Goal: Transaction & Acquisition: Purchase product/service

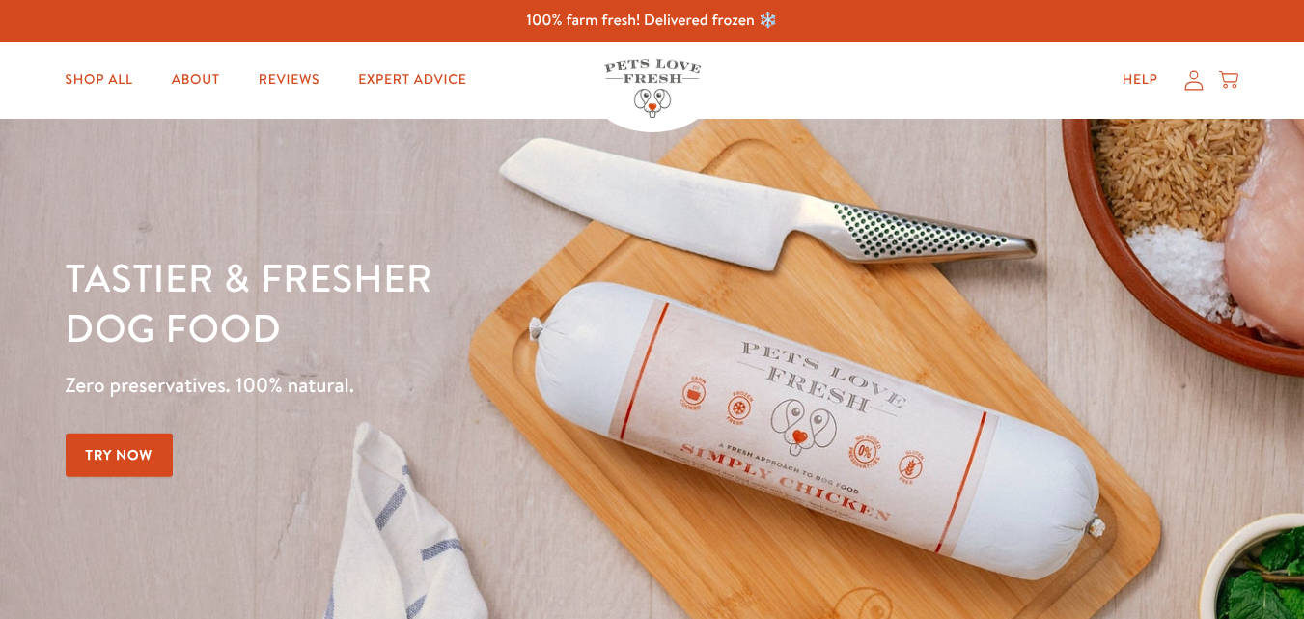
click at [1194, 84] on icon at bounding box center [1194, 80] width 19 height 20
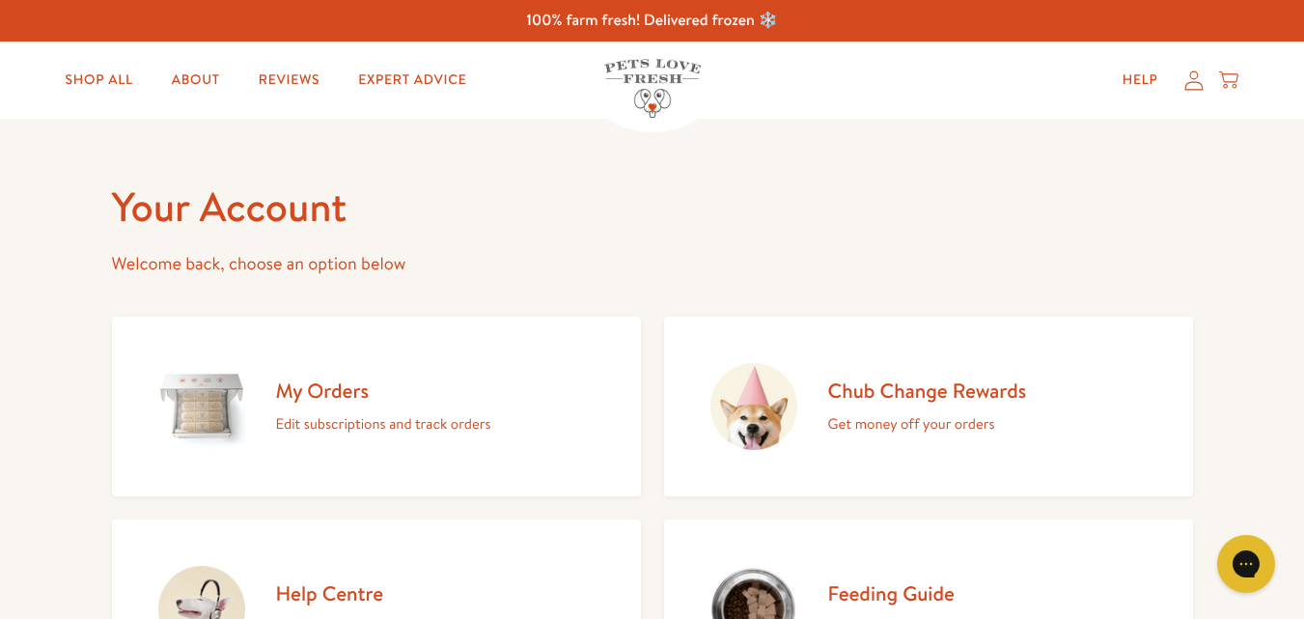
click at [1194, 83] on icon at bounding box center [1194, 80] width 19 height 20
click at [270, 410] on link "My Orders Edit subscriptions and track orders" at bounding box center [376, 407] width 529 height 180
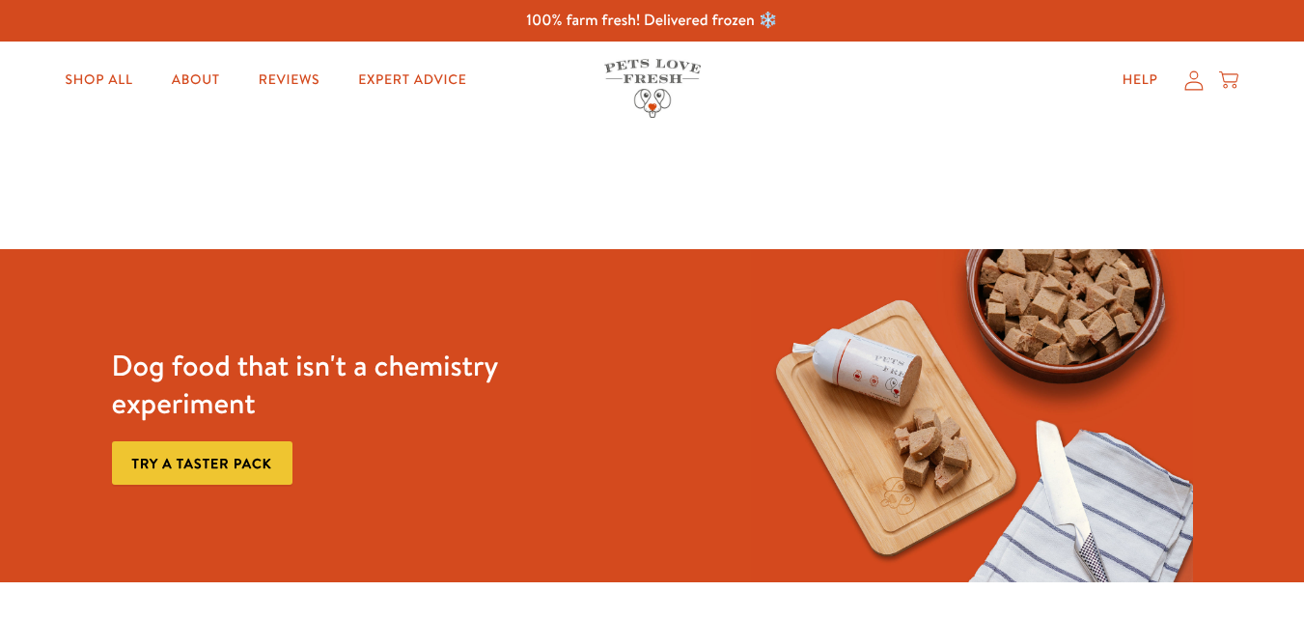
click at [1189, 81] on icon at bounding box center [1194, 80] width 19 height 20
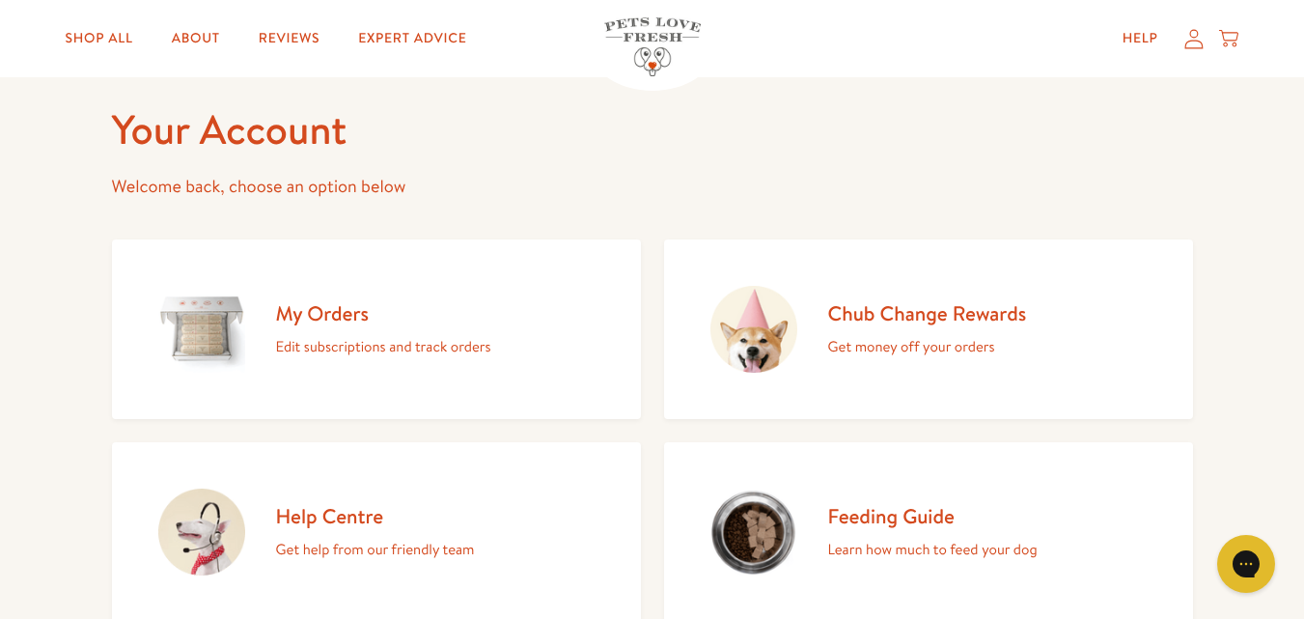
click at [312, 304] on h2 "My Orders" at bounding box center [383, 313] width 215 height 26
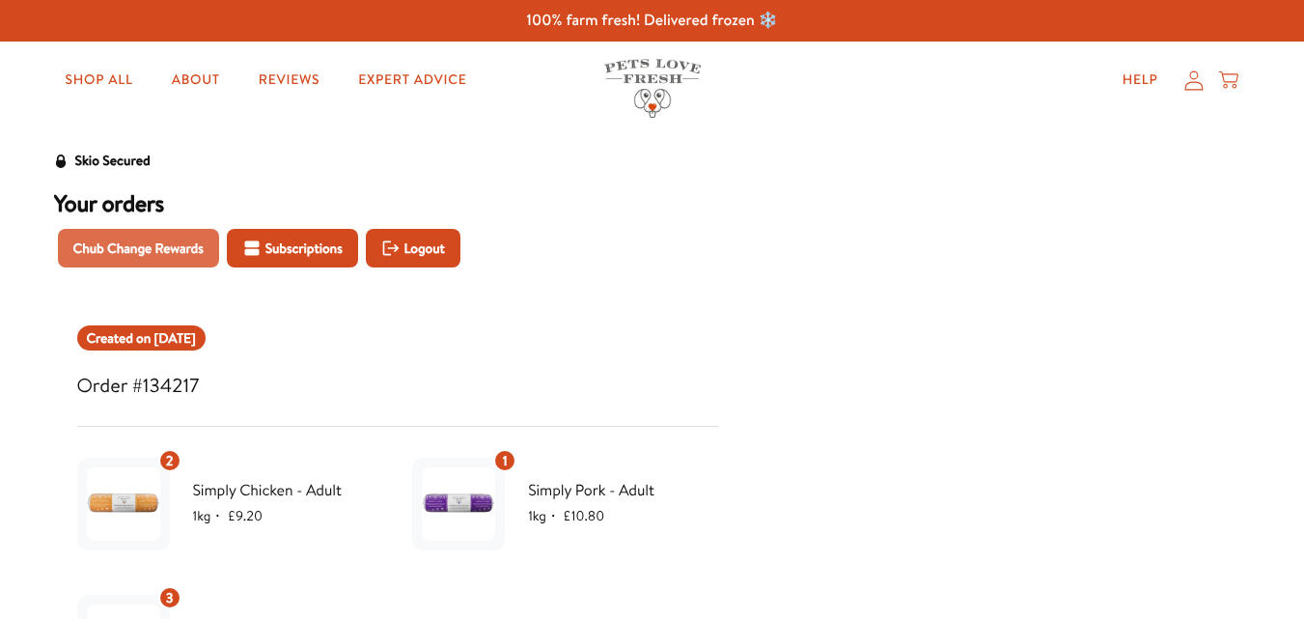
click at [132, 249] on span "Chub Change Rewards" at bounding box center [138, 248] width 130 height 21
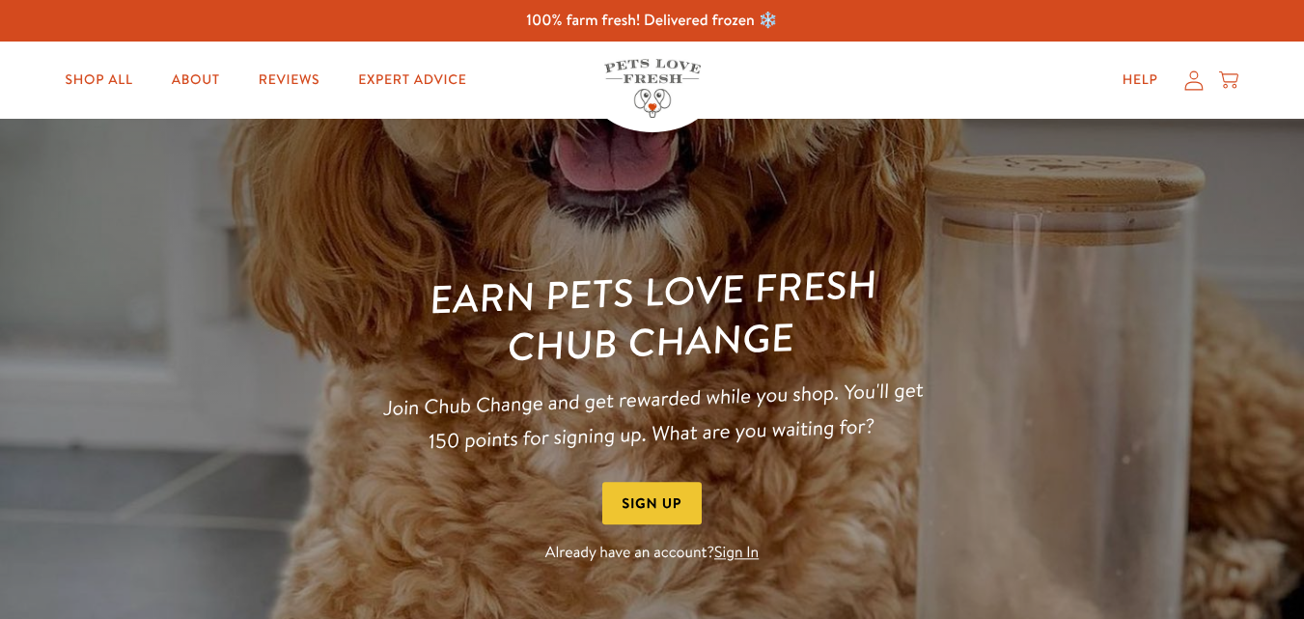
click at [736, 553] on link "Sign In" at bounding box center [736, 553] width 44 height 21
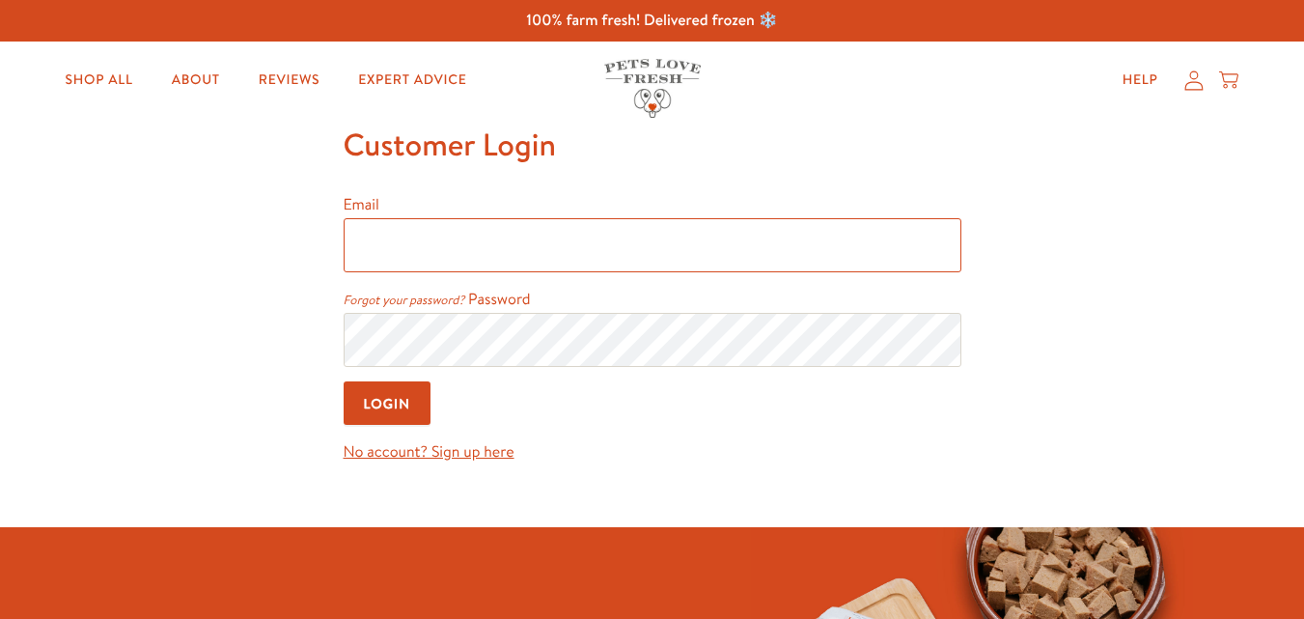
type input "[EMAIL_ADDRESS][PERSON_NAME][DOMAIN_NAME]"
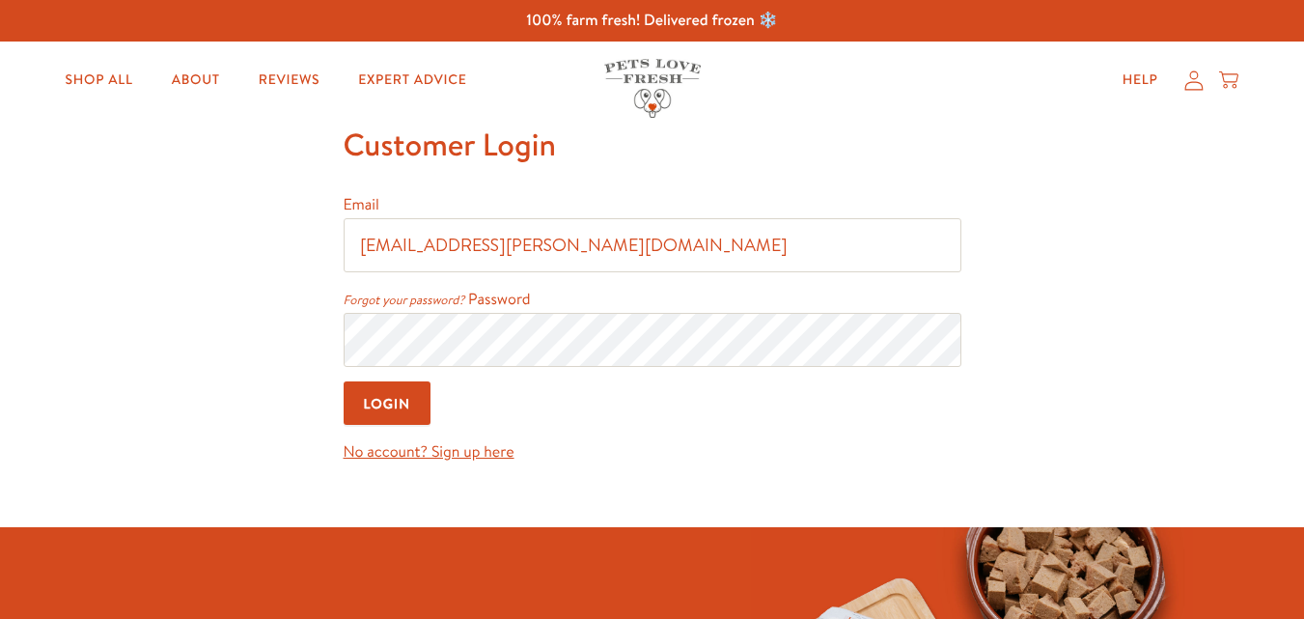
click at [373, 401] on input "Login" at bounding box center [388, 402] width 88 height 43
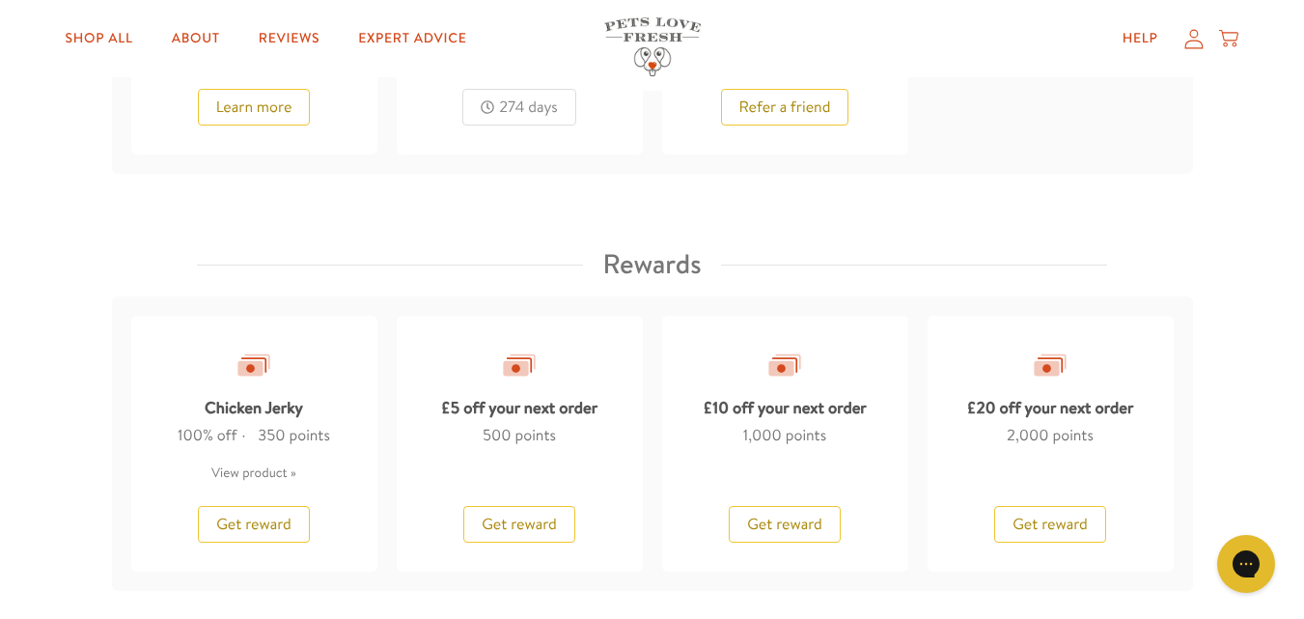
scroll to position [1558, 0]
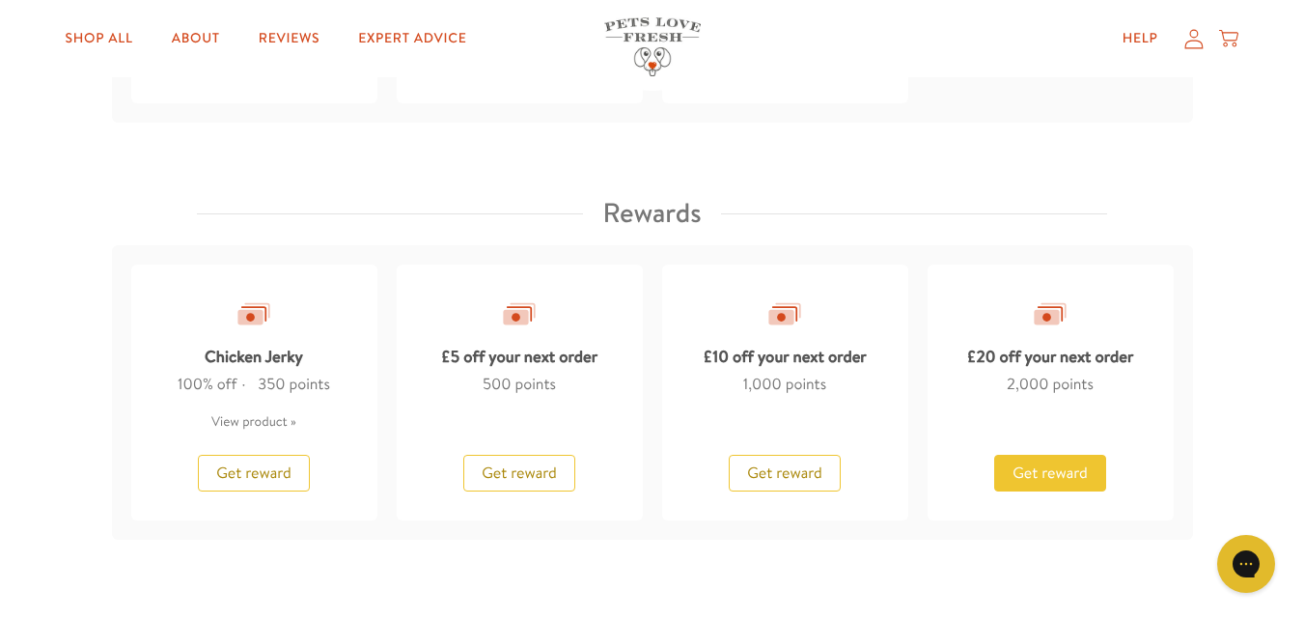
click at [1037, 479] on span "Get reward" at bounding box center [1050, 472] width 75 height 21
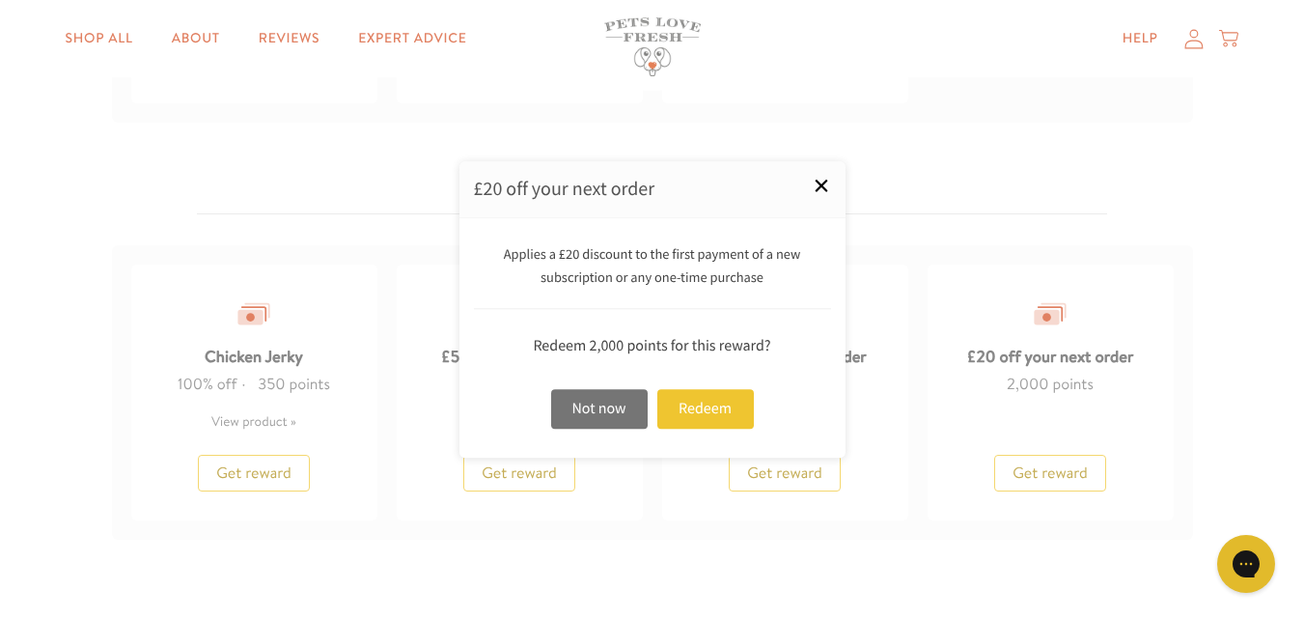
click at [824, 175] on link "×" at bounding box center [822, 185] width 48 height 48
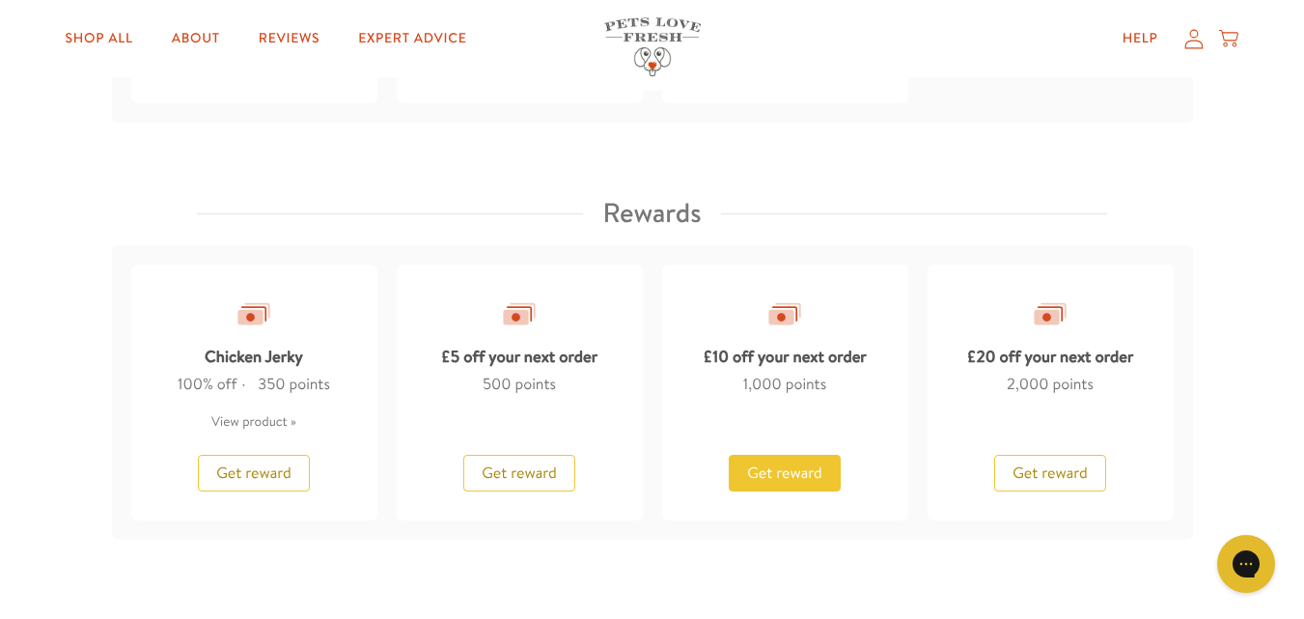
click at [802, 462] on span "Get reward" at bounding box center [784, 472] width 75 height 21
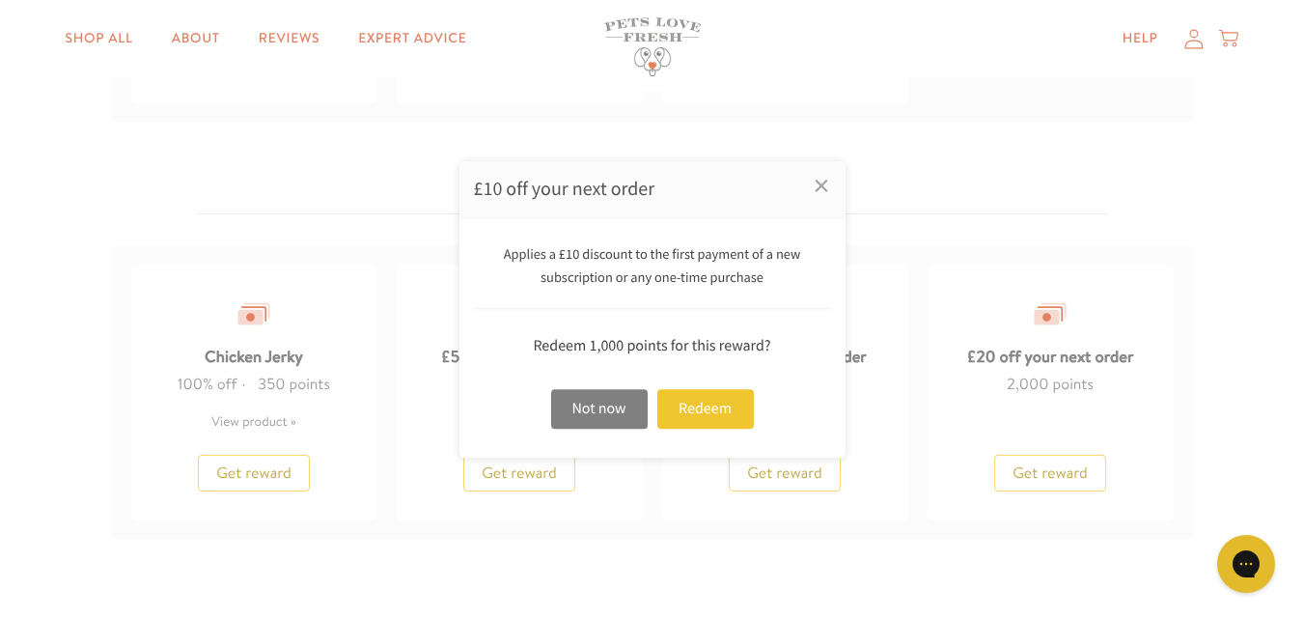
click at [595, 417] on div "Not now" at bounding box center [599, 409] width 97 height 40
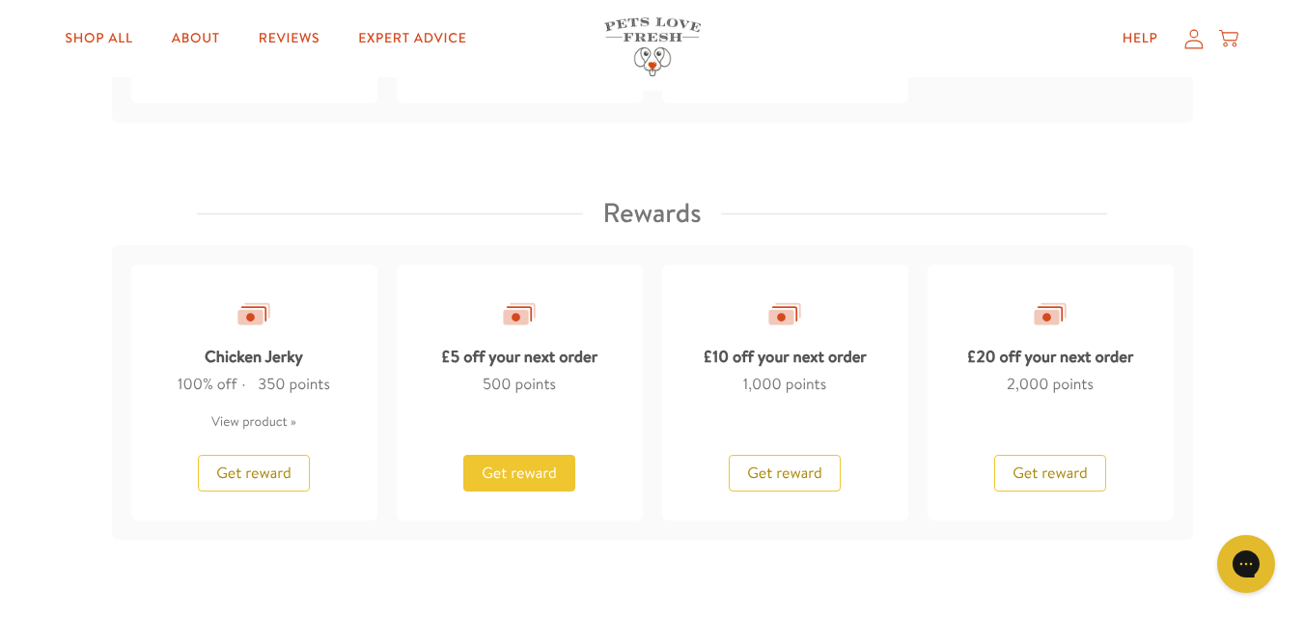
click at [549, 468] on span "Get reward" at bounding box center [519, 472] width 75 height 21
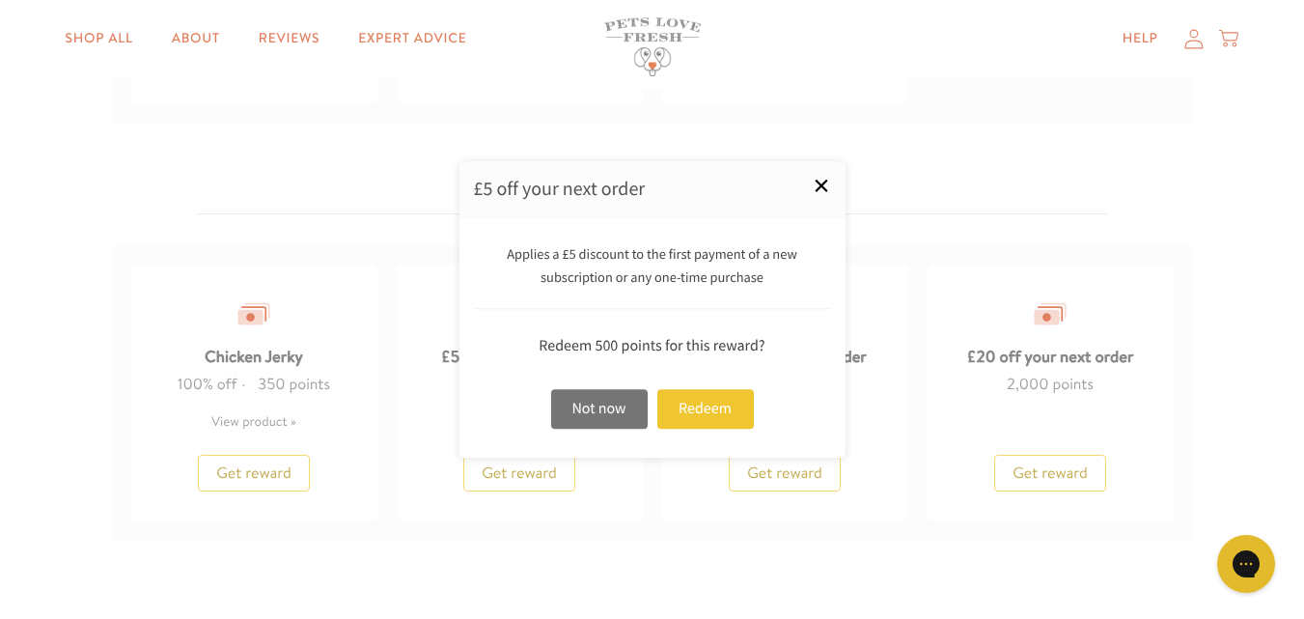
click at [826, 179] on link "×" at bounding box center [822, 185] width 48 height 48
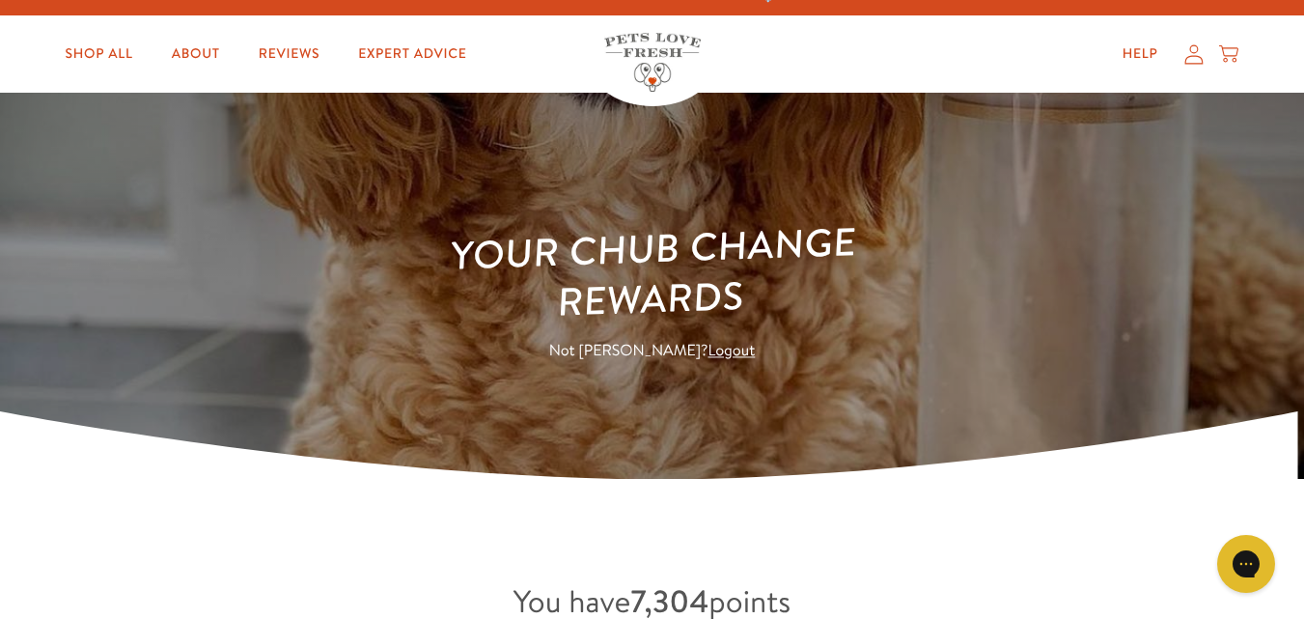
scroll to position [0, 0]
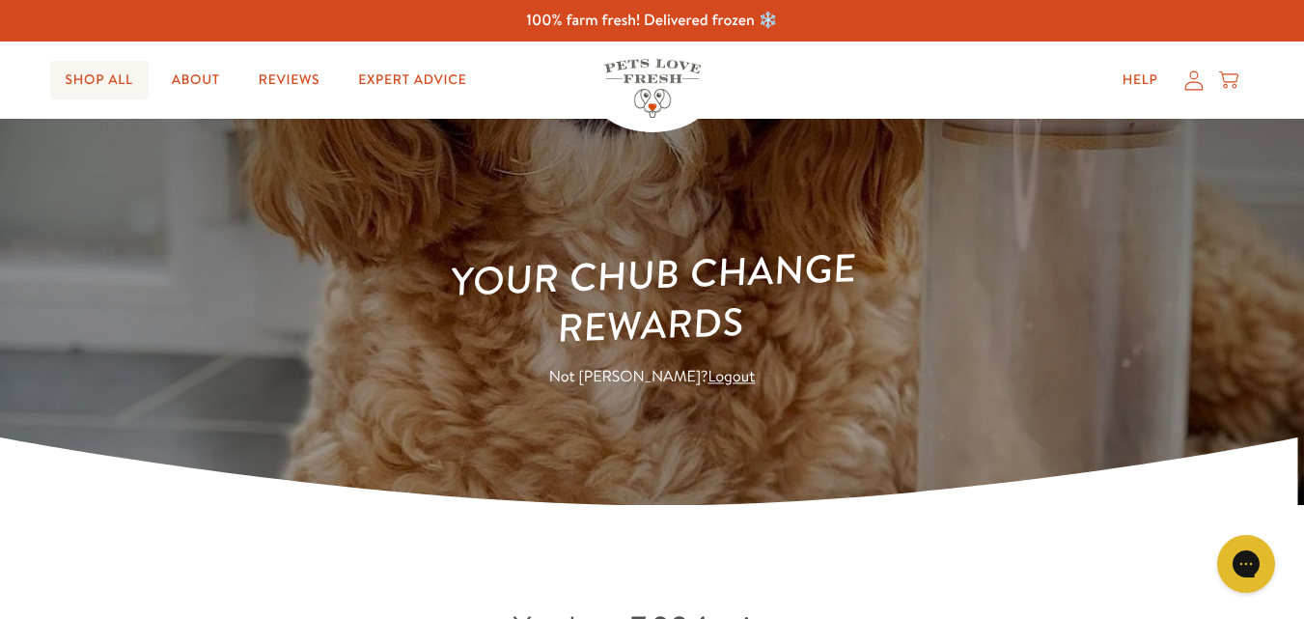
click at [84, 78] on link "Shop All" at bounding box center [99, 80] width 98 height 39
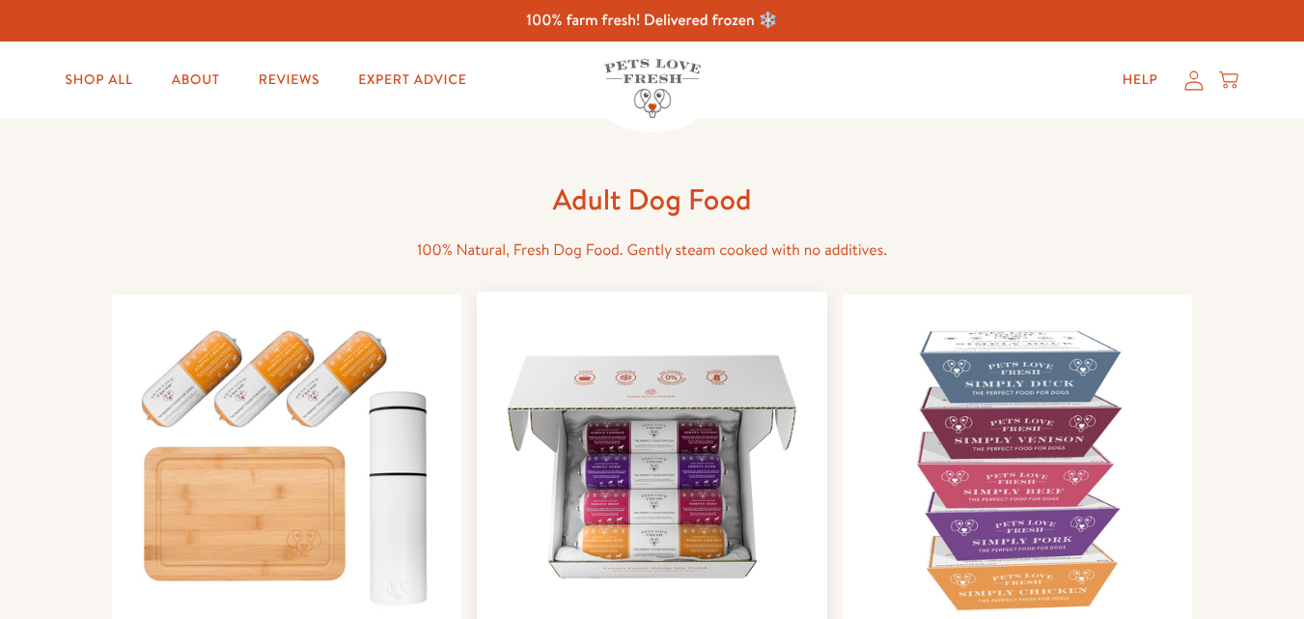
click at [631, 432] on img at bounding box center [652, 467] width 320 height 320
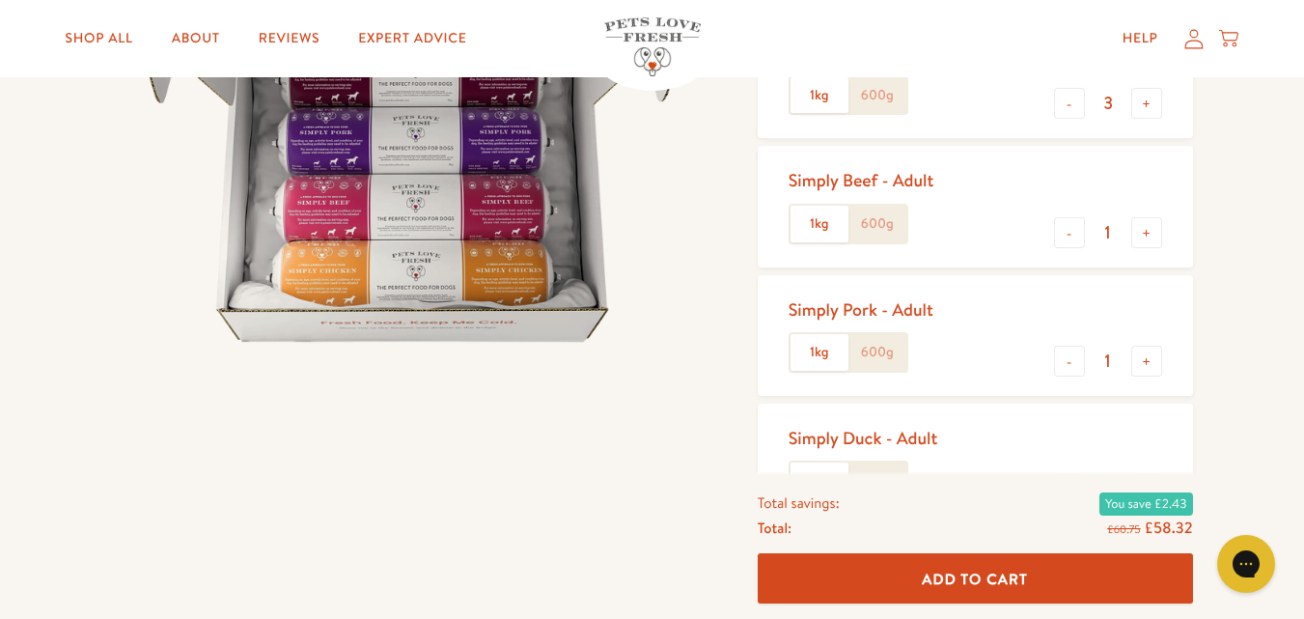
scroll to position [490, 0]
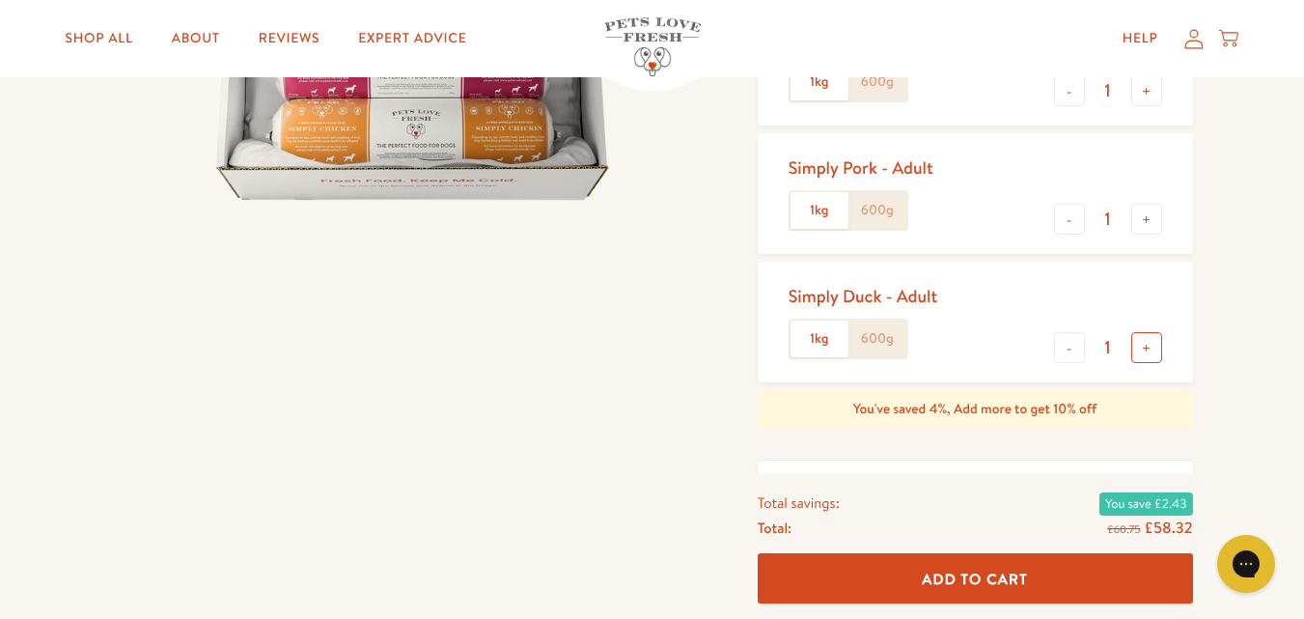
click at [1142, 343] on button "+" at bounding box center [1147, 347] width 31 height 31
type input "2"
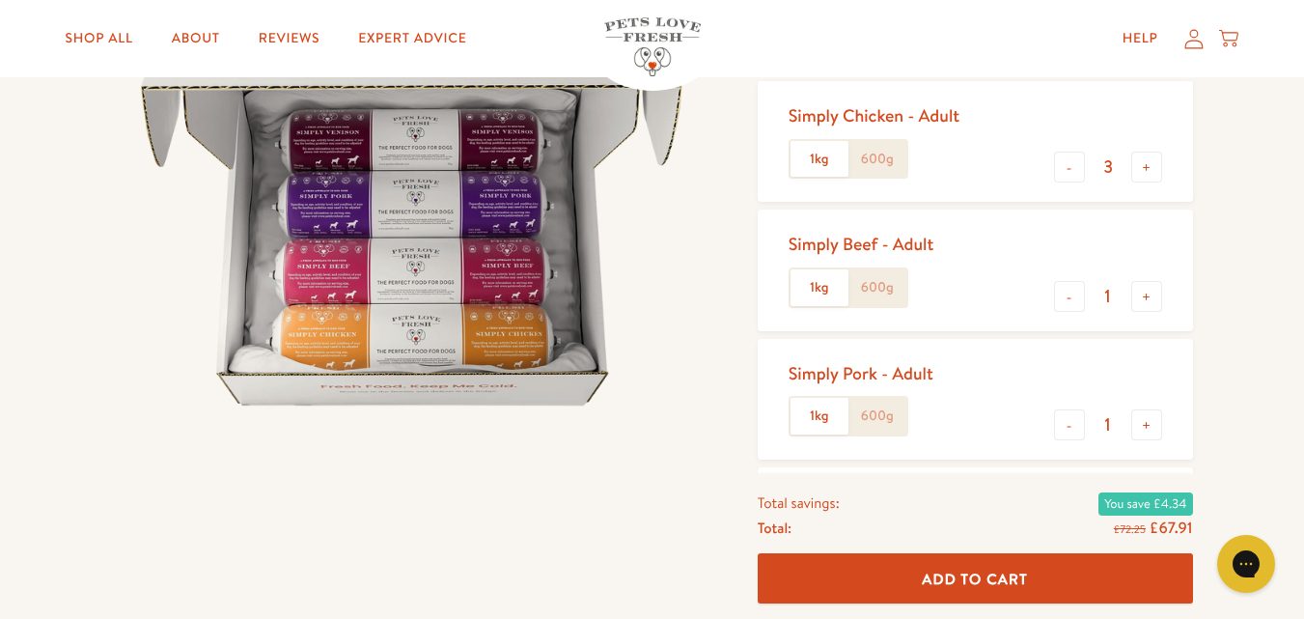
scroll to position [258, 0]
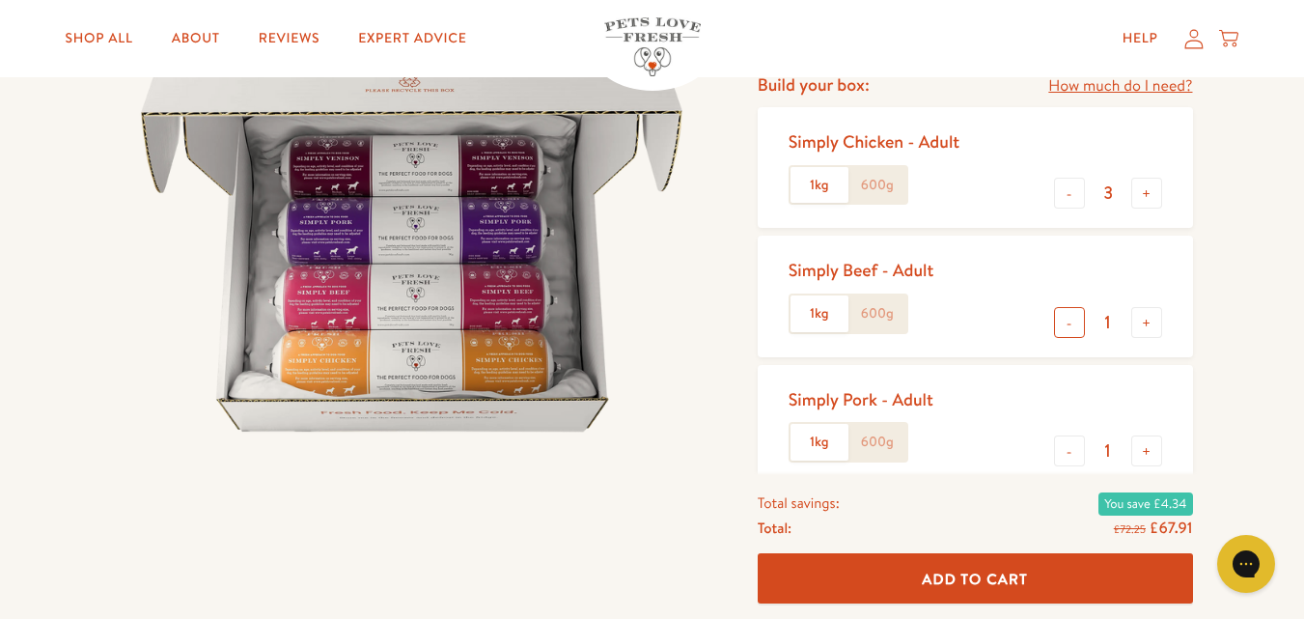
click at [1062, 327] on button "-" at bounding box center [1069, 322] width 31 height 31
type input "0"
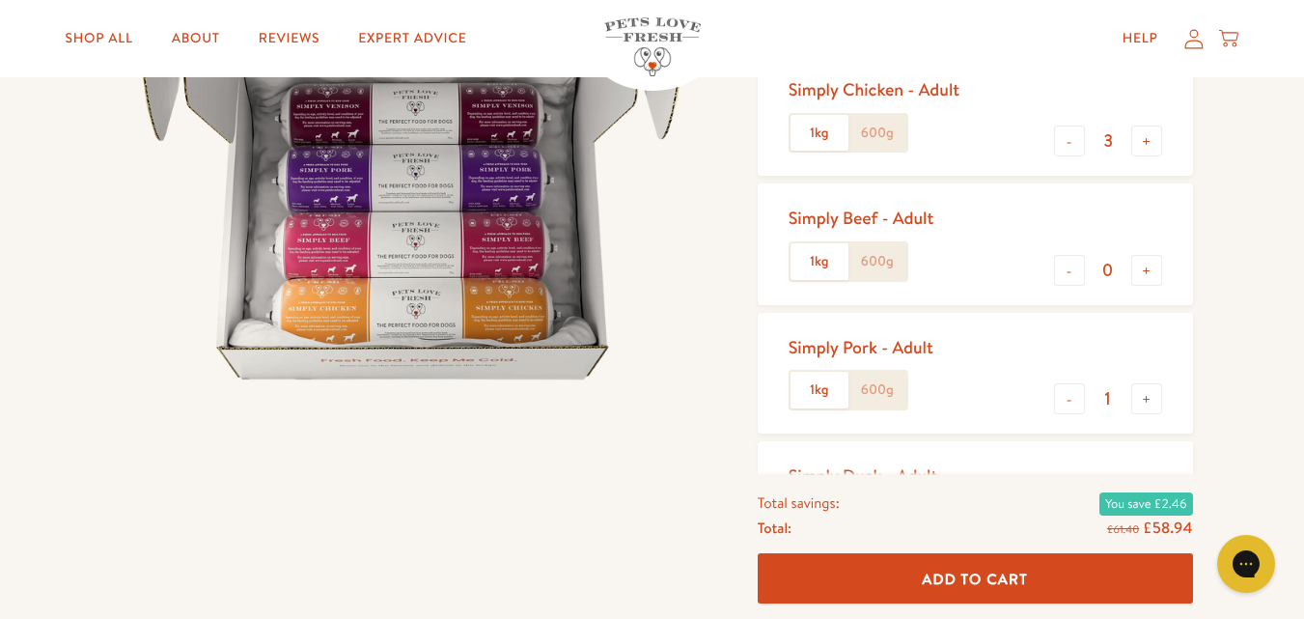
scroll to position [439, 0]
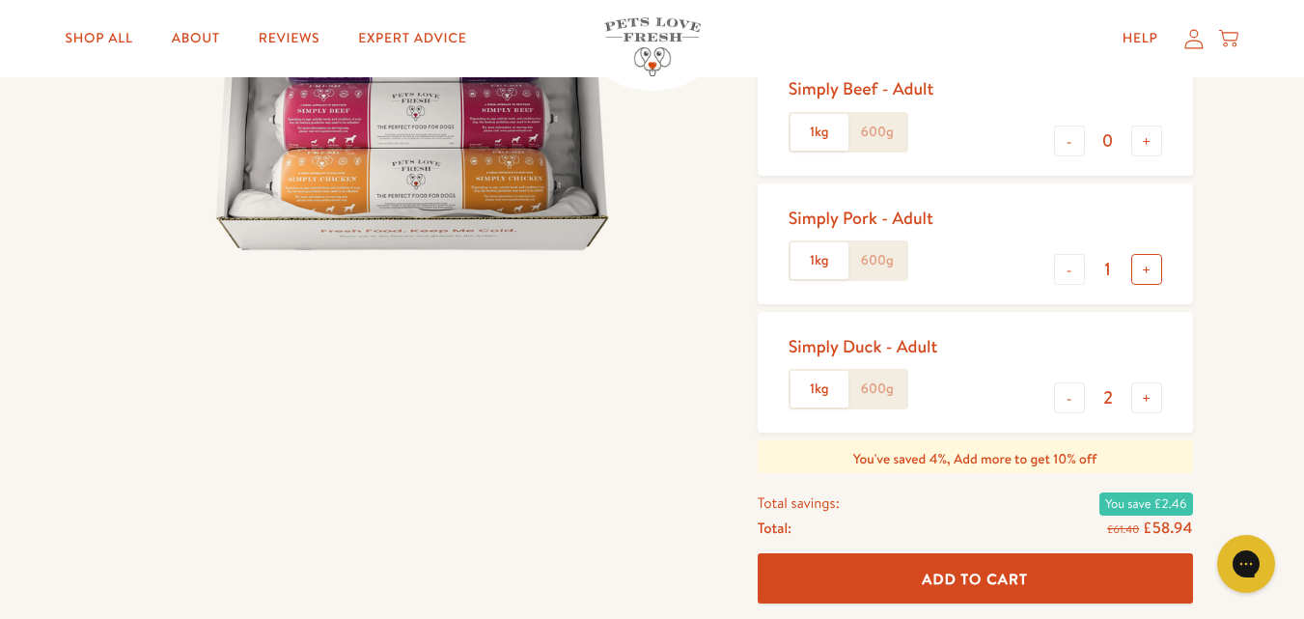
click at [1151, 269] on button "+" at bounding box center [1147, 269] width 31 height 31
type input "2"
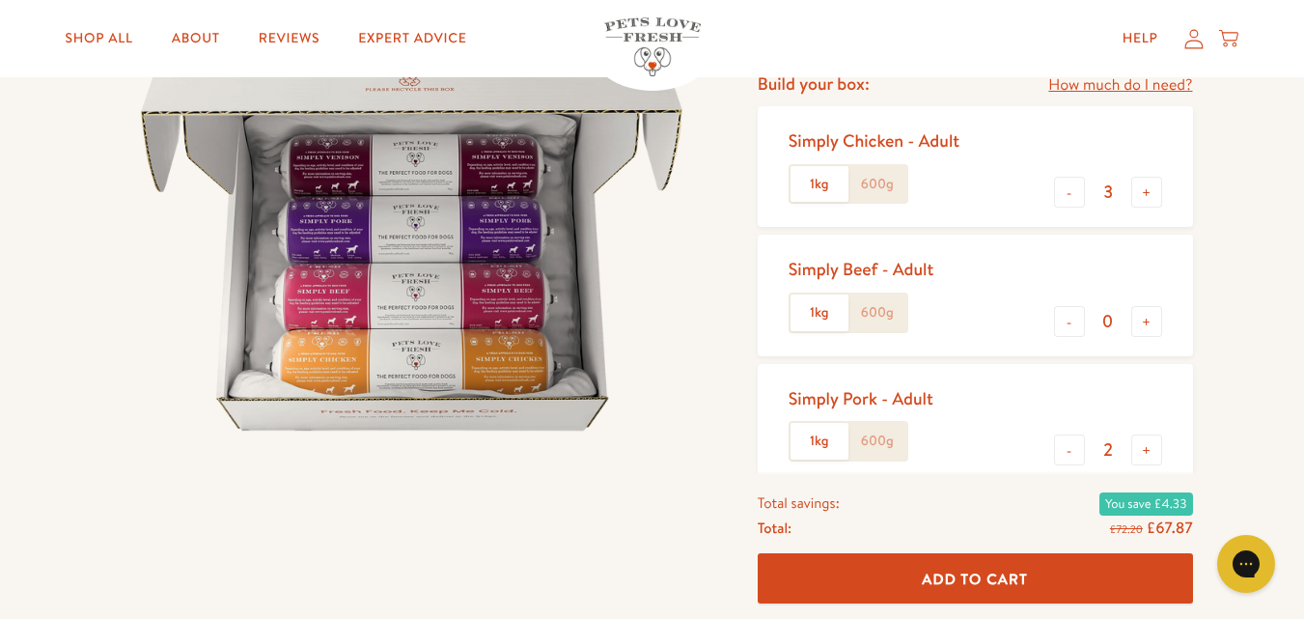
scroll to position [129, 0]
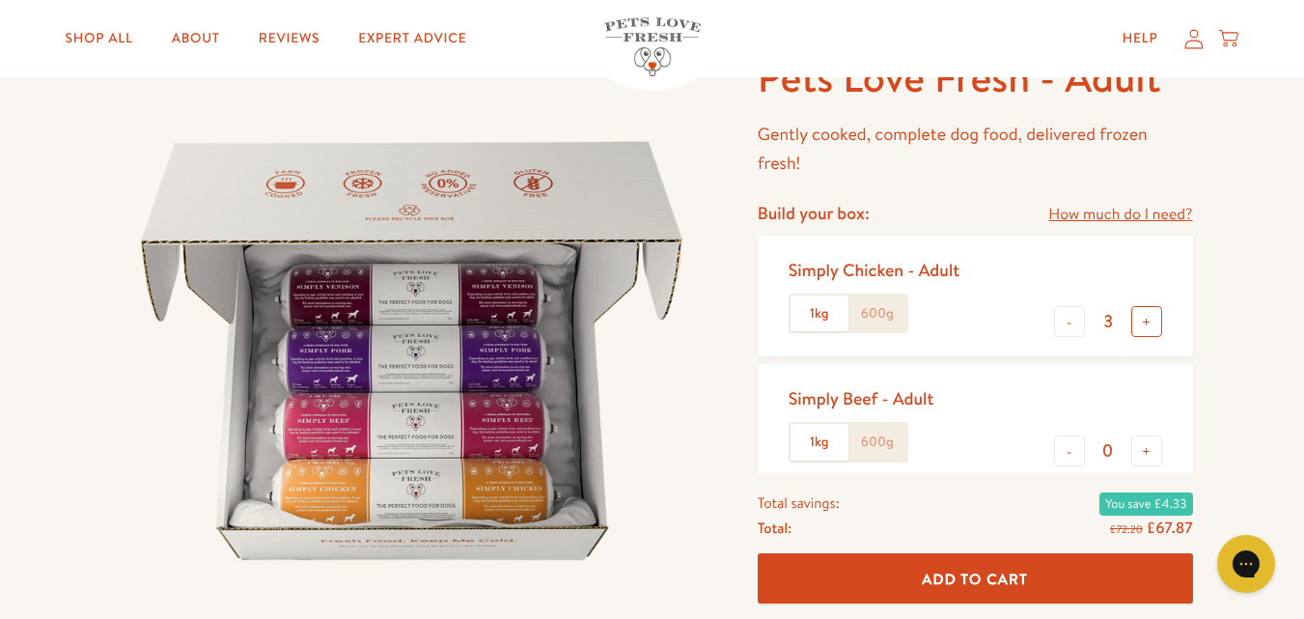
click at [1152, 318] on button "+" at bounding box center [1147, 321] width 31 height 31
click at [1070, 325] on button "-" at bounding box center [1069, 321] width 31 height 31
type input "3"
click at [1017, 575] on span "Add To Cart" at bounding box center [975, 578] width 106 height 20
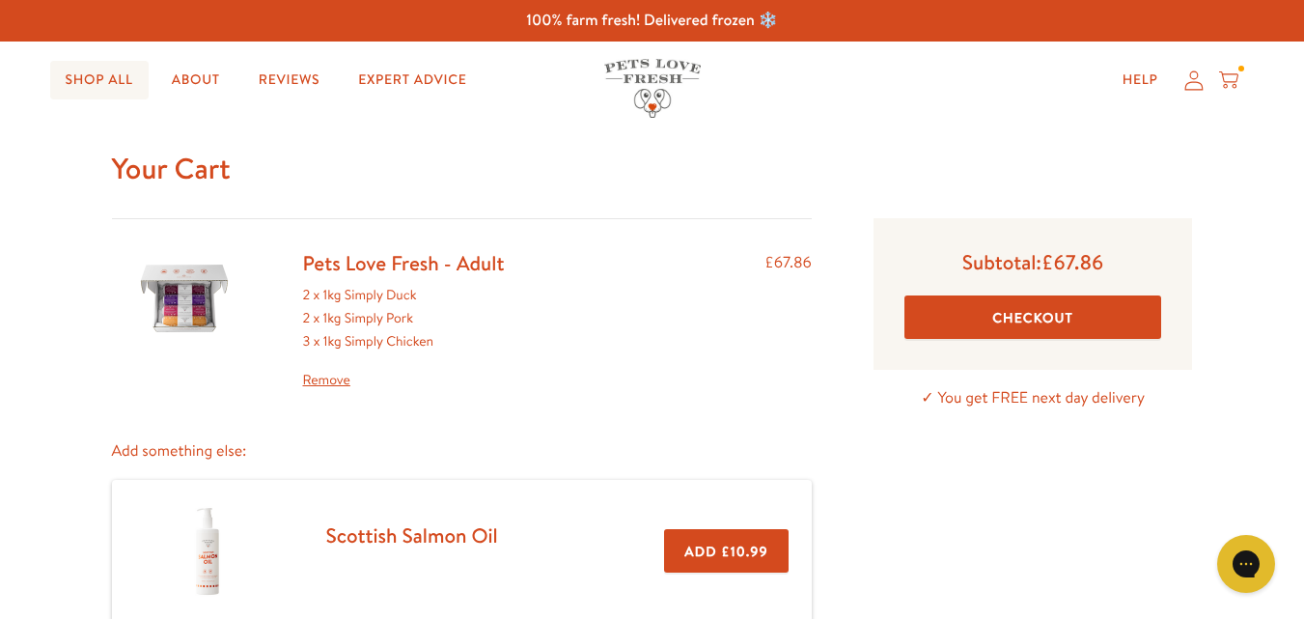
click at [101, 80] on link "Shop All" at bounding box center [99, 80] width 98 height 39
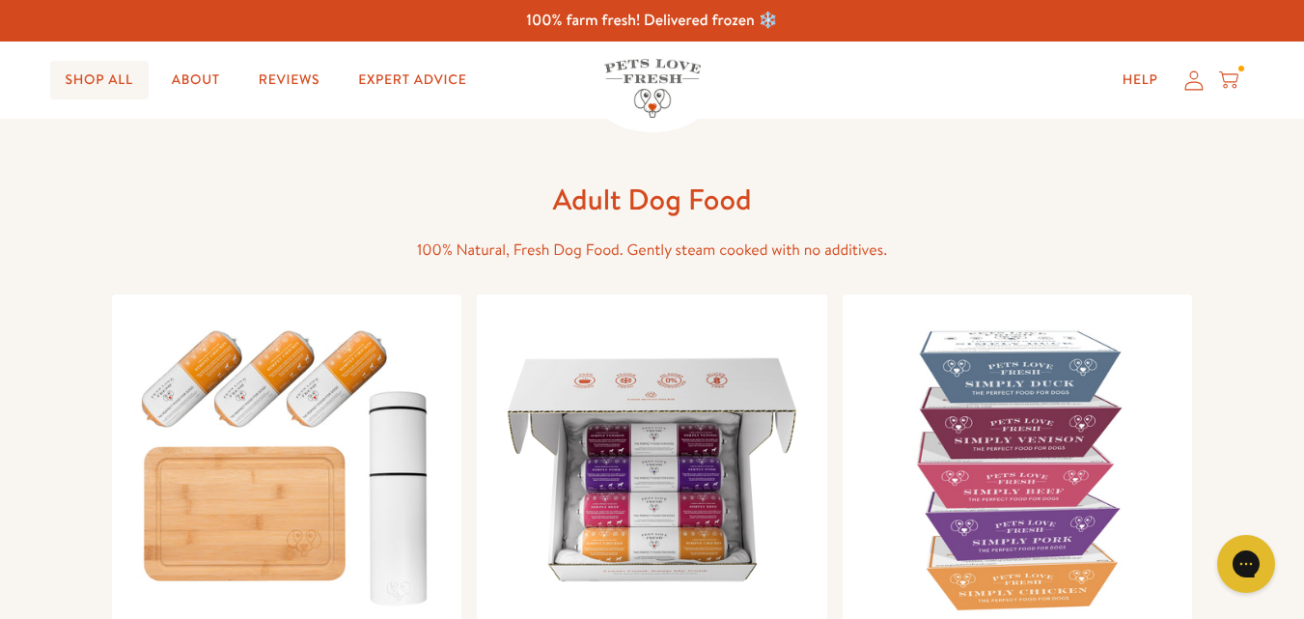
click at [88, 80] on link "Shop All" at bounding box center [99, 80] width 98 height 39
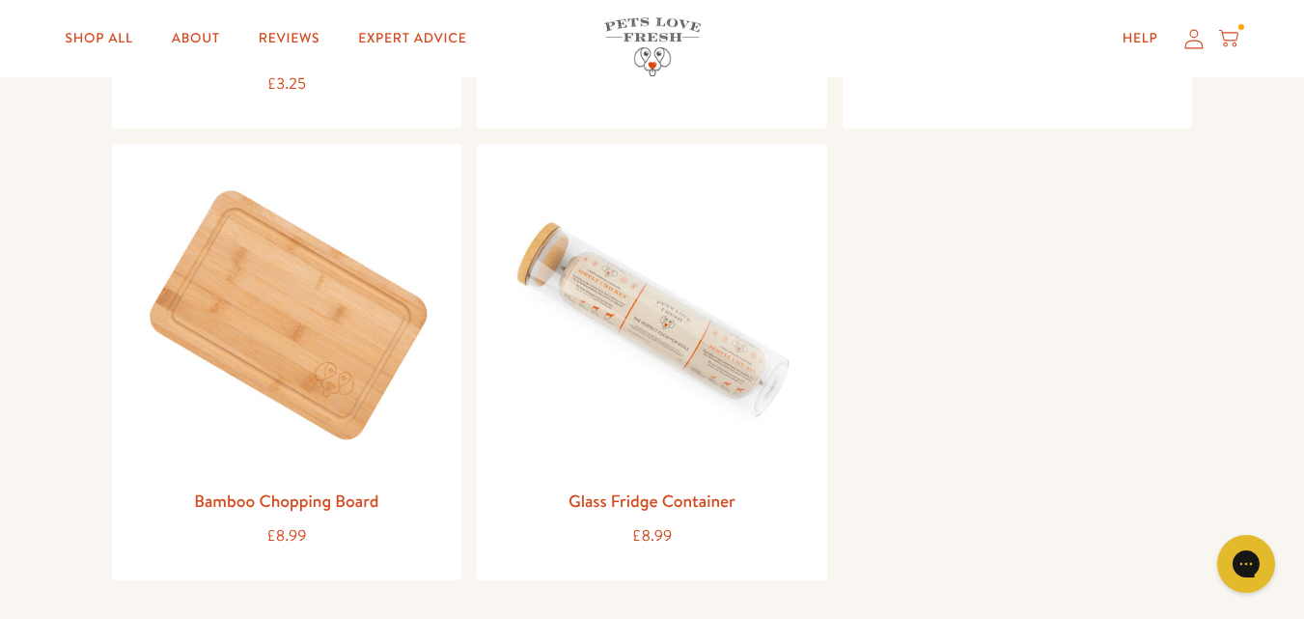
scroll to position [2369, 0]
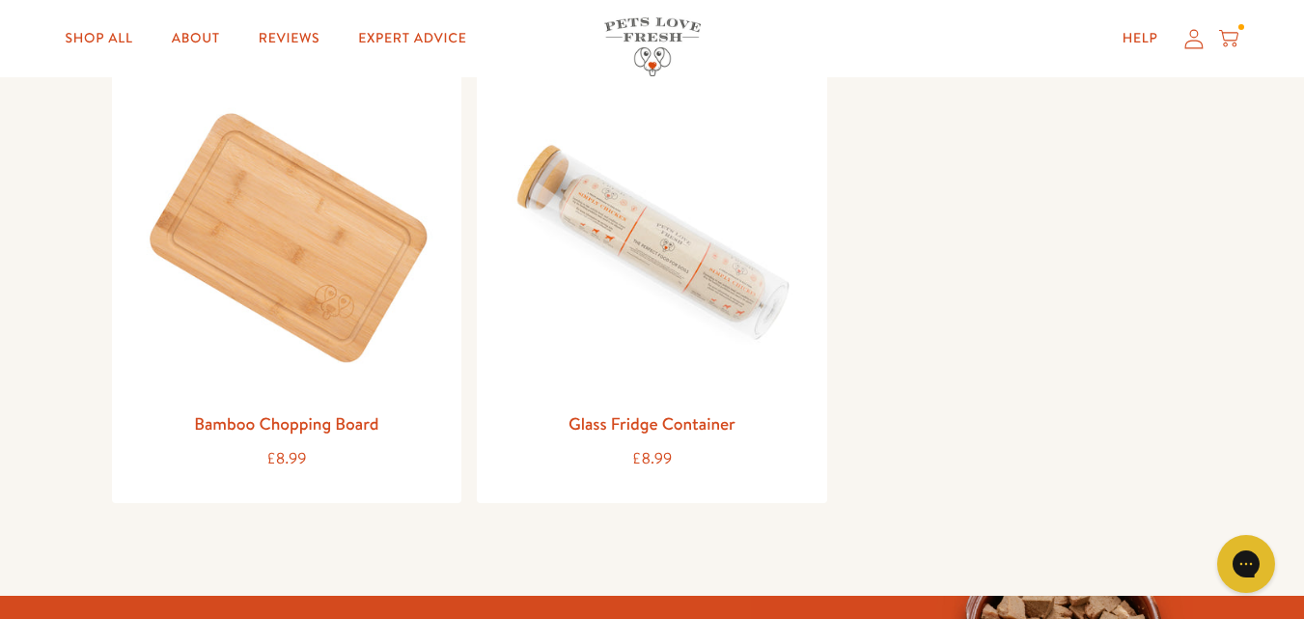
click at [1239, 41] on icon at bounding box center [1228, 38] width 19 height 21
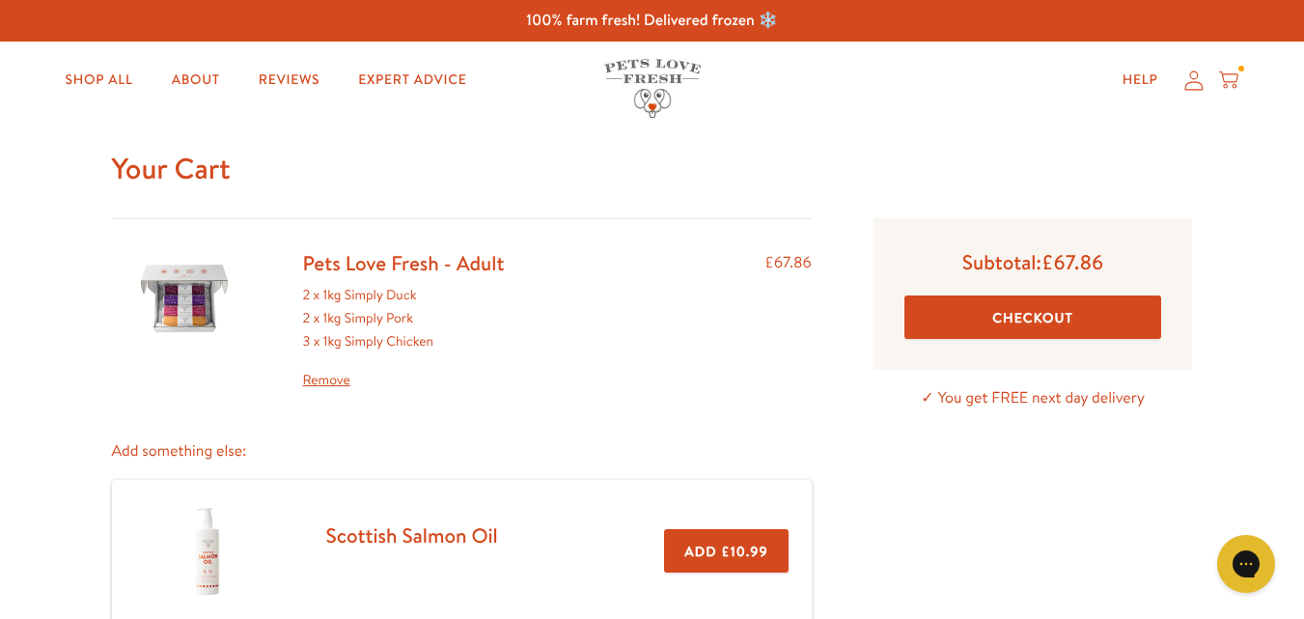
click at [1038, 322] on button "Checkout" at bounding box center [1034, 316] width 258 height 43
